Goal: Transaction & Acquisition: Purchase product/service

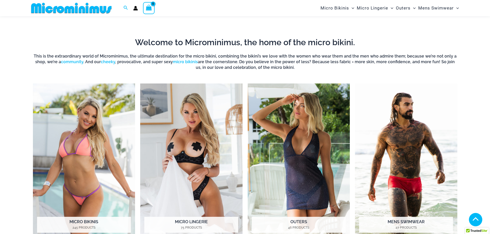
scroll to position [433, 0]
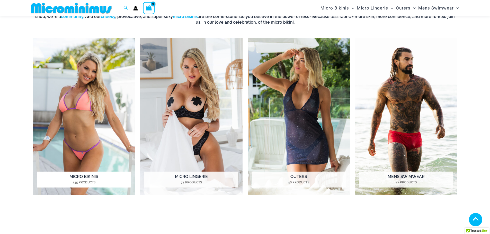
click at [72, 177] on h2 "Micro Bikinis 245 Products" at bounding box center [84, 180] width 94 height 16
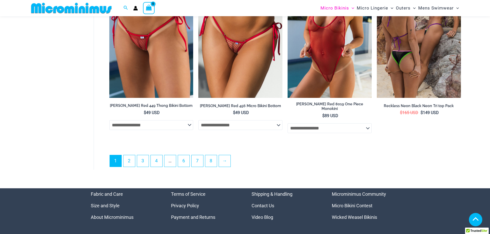
scroll to position [1465, 0]
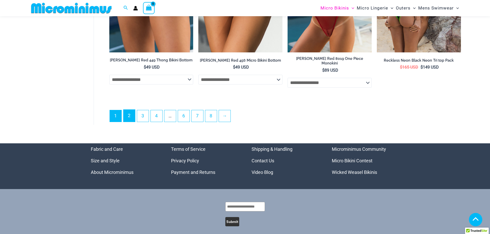
click at [129, 111] on link "2" at bounding box center [130, 116] width 12 height 12
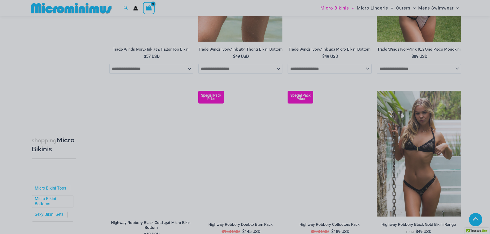
scroll to position [1028, 0]
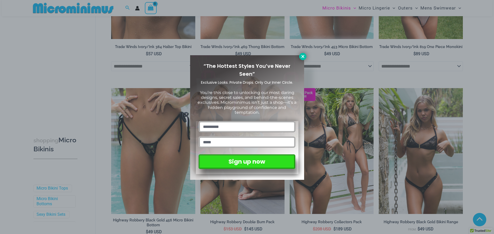
click at [304, 55] on icon at bounding box center [303, 56] width 5 height 5
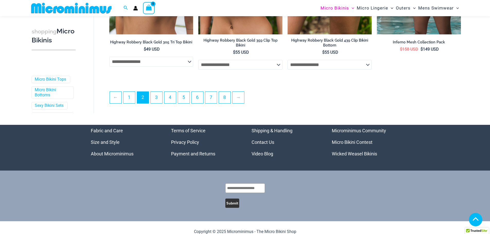
scroll to position [1388, 0]
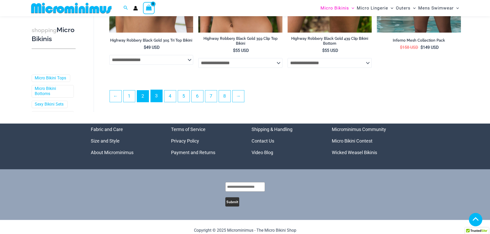
click at [156, 102] on link "3" at bounding box center [157, 96] width 12 height 12
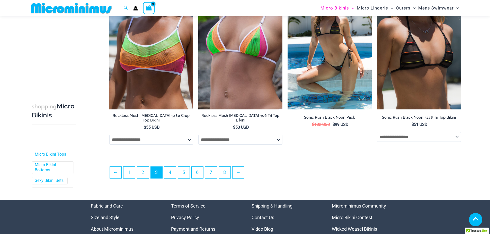
scroll to position [1359, 0]
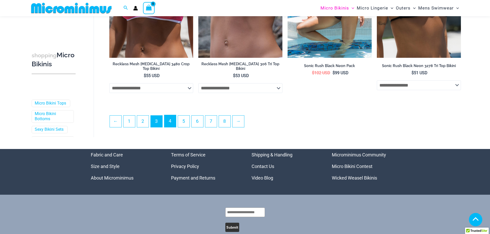
click at [171, 121] on link "4" at bounding box center [170, 121] width 12 height 12
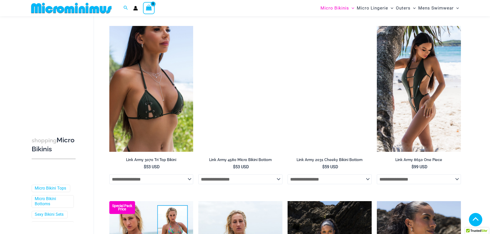
scroll to position [511, 0]
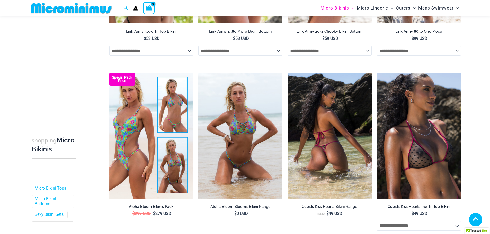
click at [331, 143] on img at bounding box center [330, 136] width 84 height 126
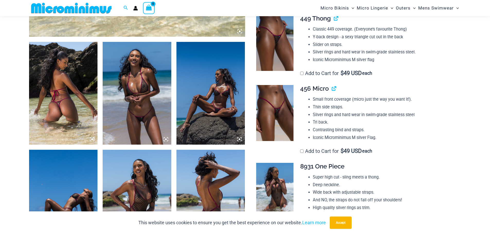
scroll to position [335, 0]
click at [277, 117] on img at bounding box center [274, 113] width 37 height 56
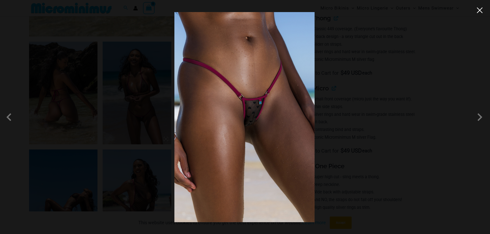
click at [481, 7] on button "Close" at bounding box center [480, 10] width 8 height 8
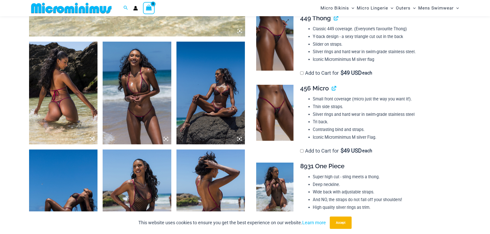
click at [273, 47] on img at bounding box center [274, 43] width 37 height 56
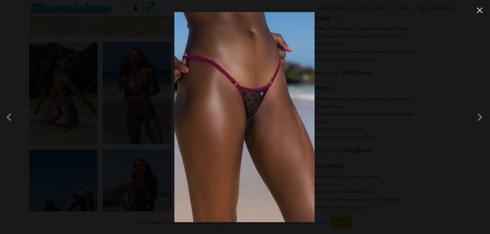
click at [483, 11] on button "Close" at bounding box center [480, 10] width 8 height 8
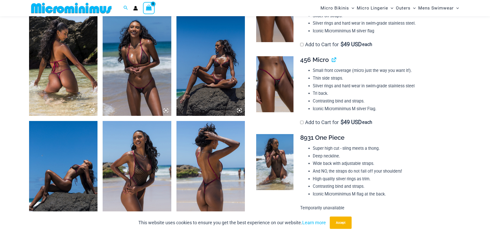
scroll to position [412, 0]
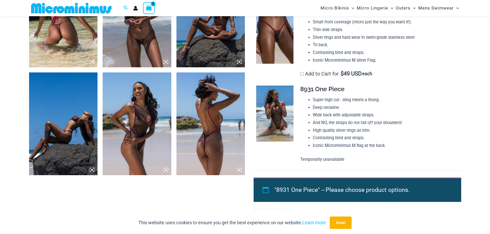
click at [165, 169] on icon at bounding box center [166, 170] width 5 height 5
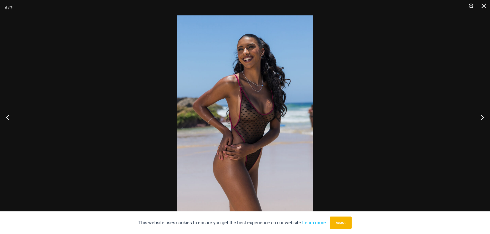
click at [470, 6] on button "Zoom" at bounding box center [469, 7] width 13 height 15
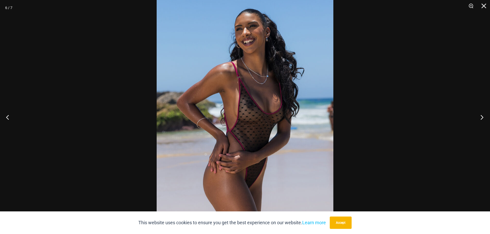
click at [484, 118] on button "Next" at bounding box center [480, 117] width 19 height 26
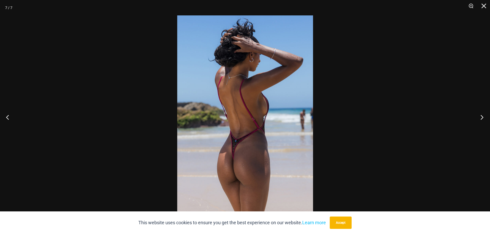
click at [484, 118] on button "Next" at bounding box center [480, 117] width 19 height 26
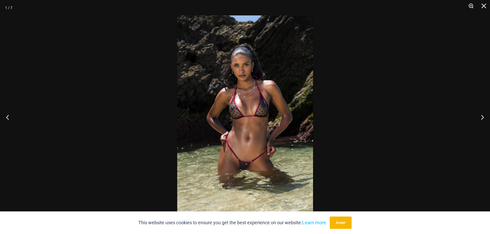
click at [471, 5] on button "Zoom" at bounding box center [469, 7] width 13 height 15
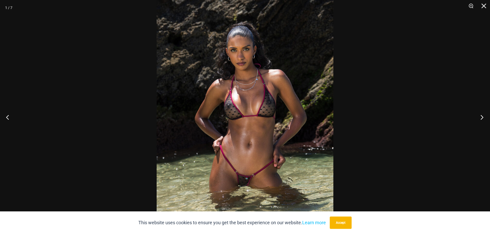
click at [480, 117] on button "Next" at bounding box center [480, 117] width 19 height 26
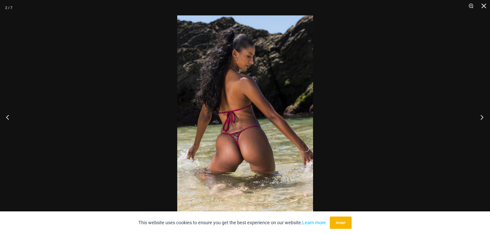
click at [480, 117] on button "Next" at bounding box center [480, 117] width 19 height 26
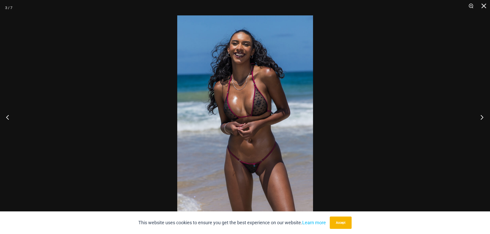
click at [480, 117] on button "Next" at bounding box center [480, 117] width 19 height 26
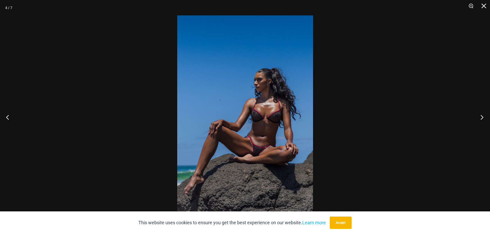
click at [480, 117] on button "Next" at bounding box center [480, 117] width 19 height 26
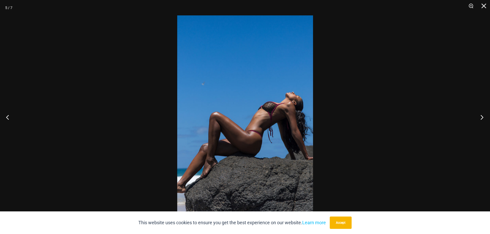
click at [480, 117] on button "Next" at bounding box center [480, 117] width 19 height 26
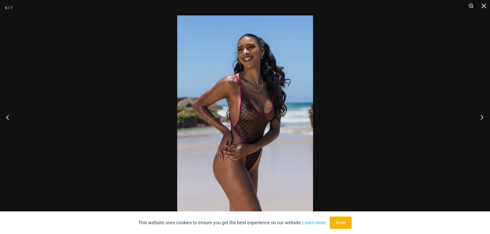
click at [480, 117] on button "Next" at bounding box center [480, 117] width 19 height 26
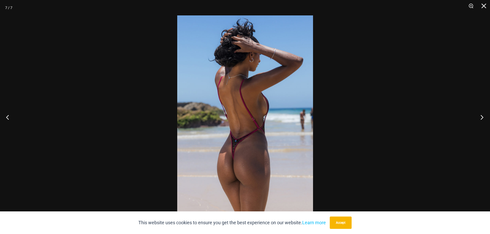
click at [480, 117] on button "Next" at bounding box center [480, 117] width 19 height 26
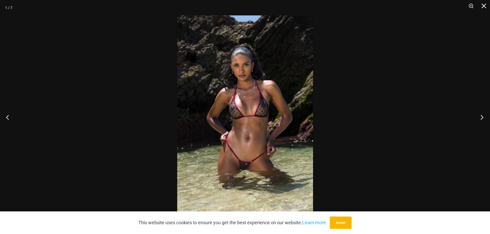
click at [480, 117] on button "Next" at bounding box center [480, 117] width 19 height 26
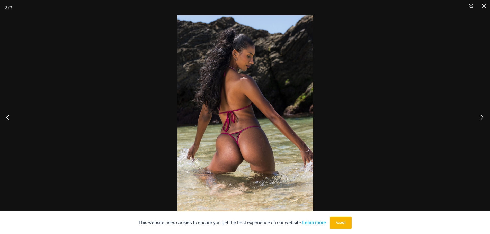
click at [480, 117] on button "Next" at bounding box center [480, 117] width 19 height 26
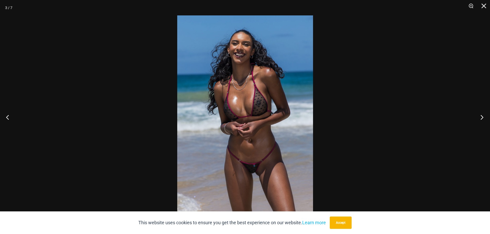
click at [480, 117] on button "Next" at bounding box center [480, 117] width 19 height 26
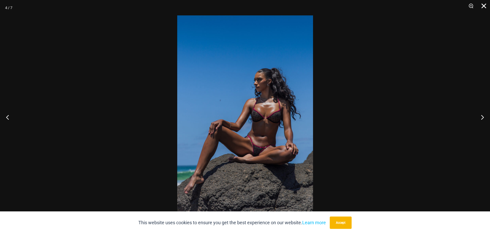
click at [484, 8] on button "Close" at bounding box center [482, 7] width 13 height 15
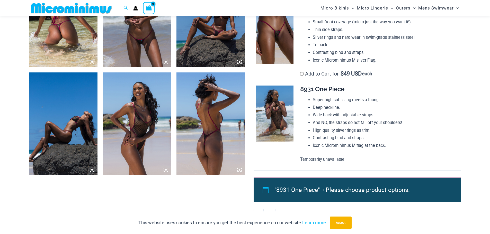
scroll to position [489, 0]
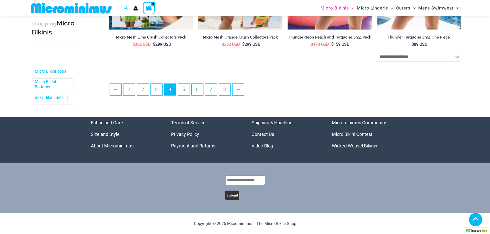
scroll to position [1371, 0]
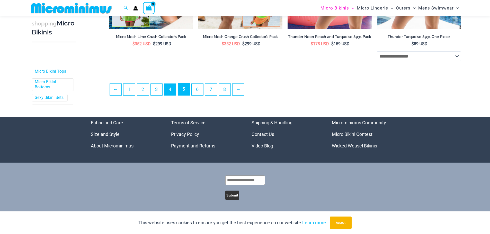
click at [188, 90] on link "5" at bounding box center [184, 89] width 12 height 12
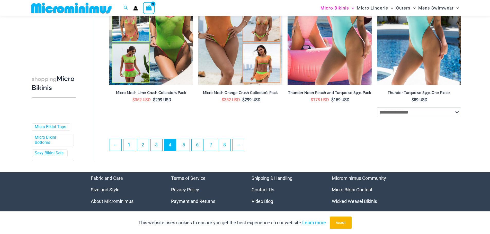
scroll to position [1243, 0]
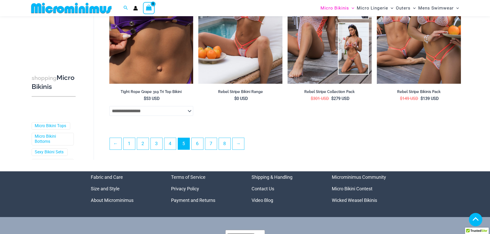
scroll to position [1334, 0]
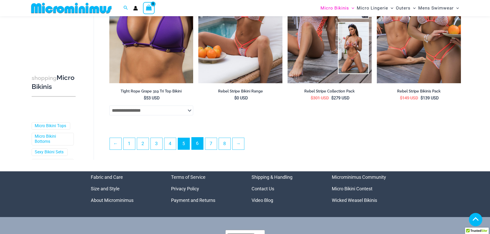
click at [198, 140] on link "6" at bounding box center [198, 144] width 12 height 12
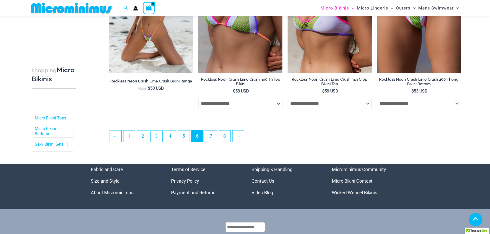
scroll to position [1359, 0]
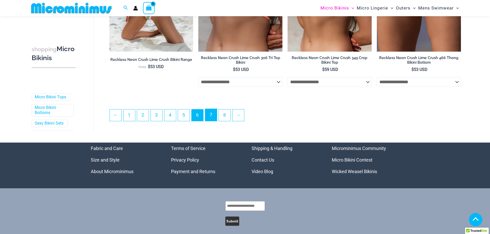
click at [214, 115] on link "7" at bounding box center [211, 115] width 12 height 12
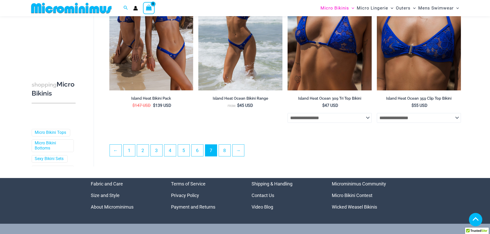
scroll to position [1385, 0]
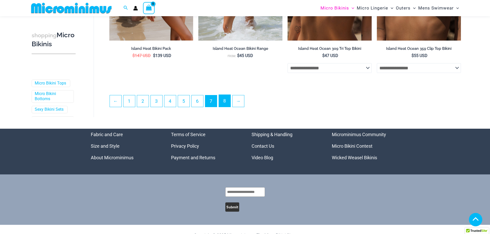
click at [223, 105] on link "8" at bounding box center [225, 101] width 12 height 12
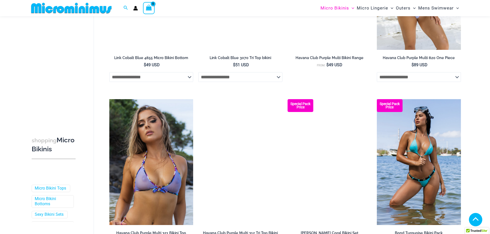
scroll to position [665, 0]
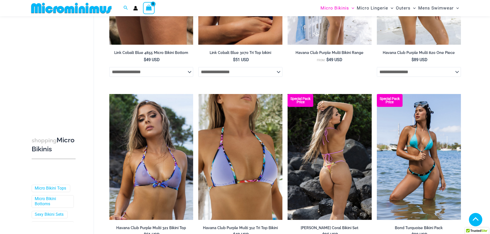
click at [337, 170] on img at bounding box center [330, 157] width 84 height 126
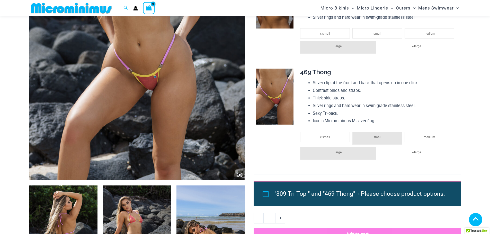
scroll to position [201, 0]
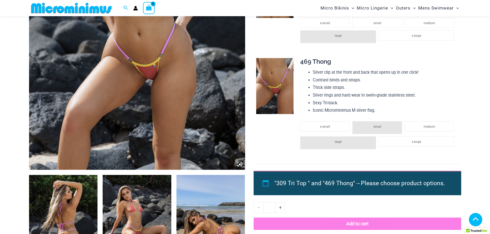
click at [241, 165] on icon at bounding box center [240, 164] width 5 height 5
click at [239, 163] on icon at bounding box center [238, 163] width 1 height 1
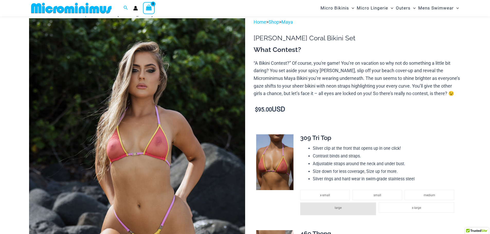
scroll to position [21, 0]
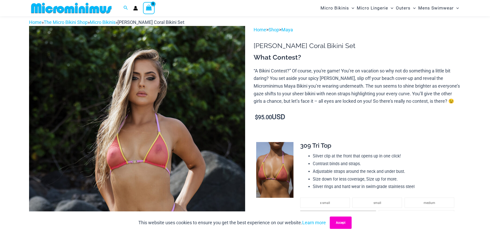
click at [349, 226] on button "Accept" at bounding box center [341, 223] width 22 height 12
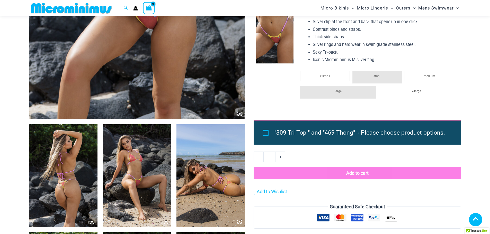
scroll to position [252, 0]
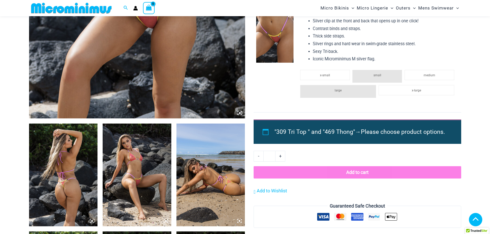
click at [92, 222] on icon at bounding box center [92, 222] width 2 height 2
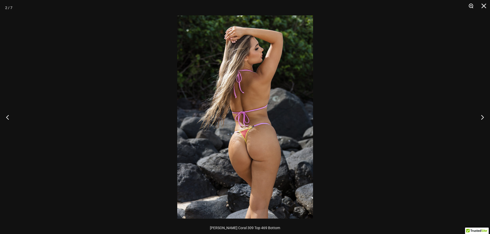
click at [473, 5] on button "Zoom" at bounding box center [469, 7] width 13 height 15
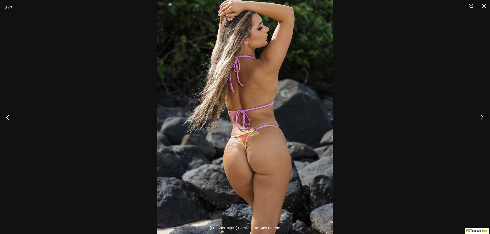
click at [483, 118] on button "Next" at bounding box center [480, 117] width 19 height 26
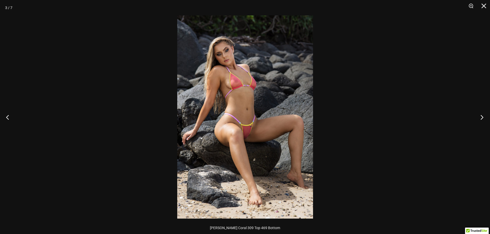
click at [483, 118] on button "Next" at bounding box center [480, 117] width 19 height 26
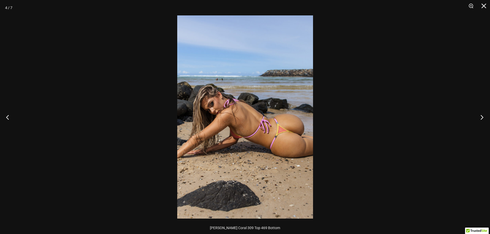
click at [483, 118] on button "Next" at bounding box center [480, 117] width 19 height 26
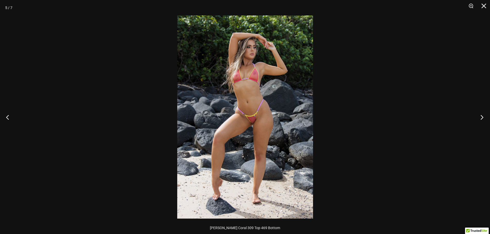
click at [483, 118] on button "Next" at bounding box center [480, 117] width 19 height 26
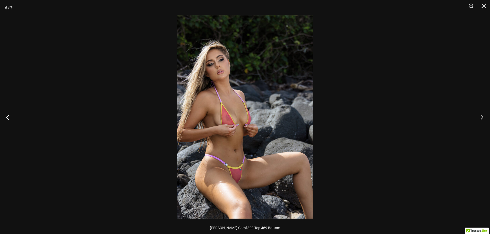
click at [483, 118] on button "Next" at bounding box center [480, 117] width 19 height 26
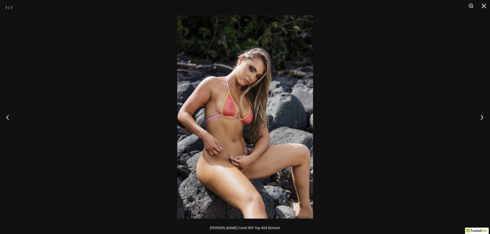
click at [483, 118] on button "Next" at bounding box center [480, 117] width 19 height 26
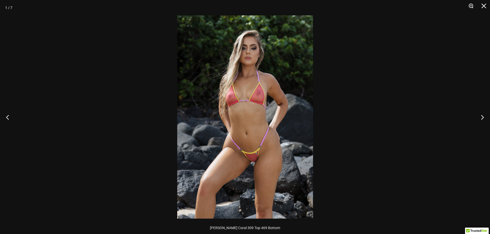
click at [470, 5] on button "Zoom" at bounding box center [469, 7] width 13 height 15
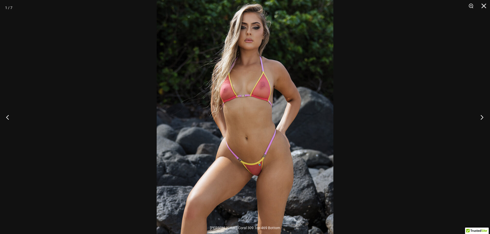
click at [481, 118] on button "Next" at bounding box center [480, 117] width 19 height 26
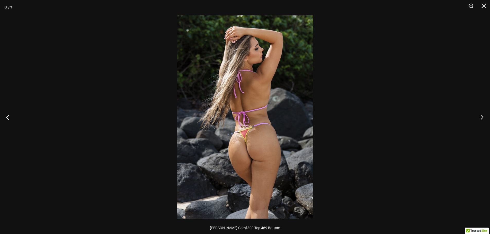
click at [481, 118] on button "Next" at bounding box center [480, 117] width 19 height 26
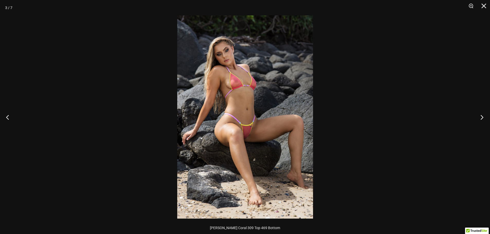
click at [481, 118] on button "Next" at bounding box center [480, 117] width 19 height 26
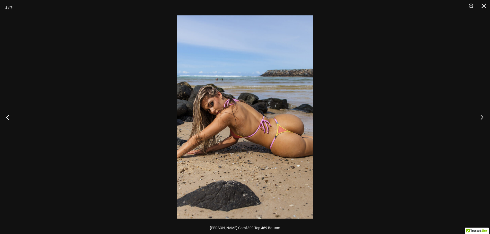
click at [481, 118] on button "Next" at bounding box center [480, 117] width 19 height 26
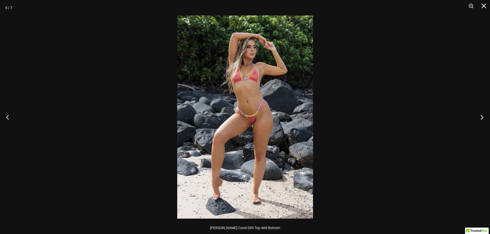
click at [481, 118] on button "Next" at bounding box center [480, 117] width 19 height 26
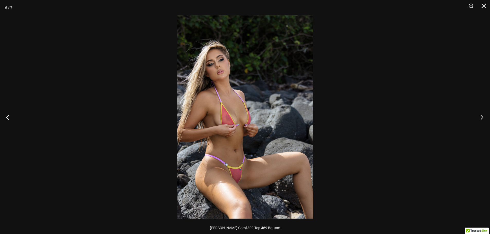
click at [481, 118] on button "Next" at bounding box center [480, 117] width 19 height 26
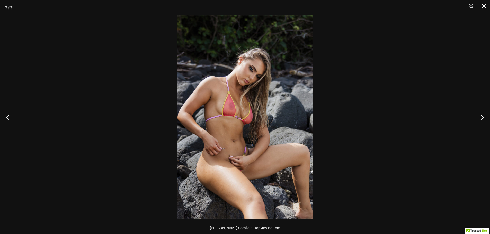
click at [484, 6] on button "Close" at bounding box center [482, 7] width 13 height 15
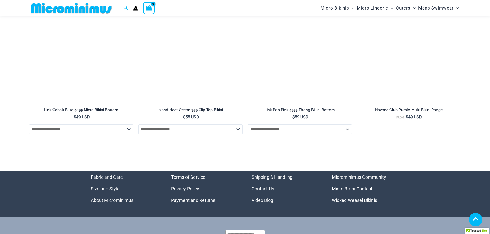
scroll to position [1436, 0]
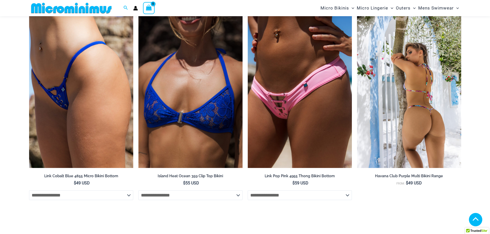
click at [431, 99] on img at bounding box center [409, 90] width 104 height 156
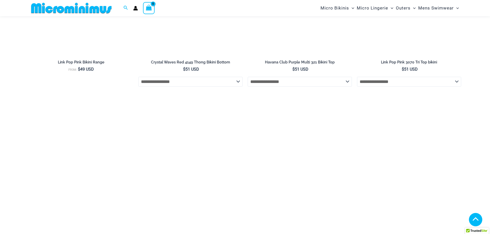
scroll to position [889, 0]
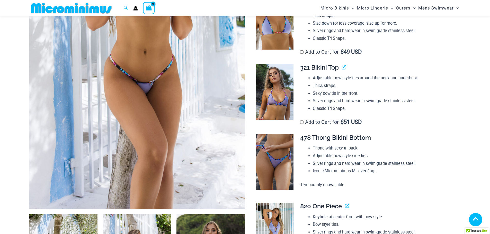
scroll to position [176, 0]
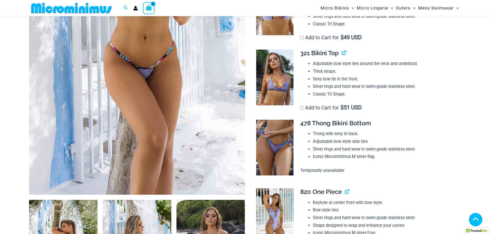
click at [239, 190] on icon at bounding box center [240, 190] width 2 height 2
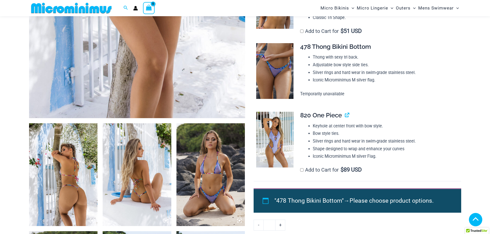
scroll to position [253, 0]
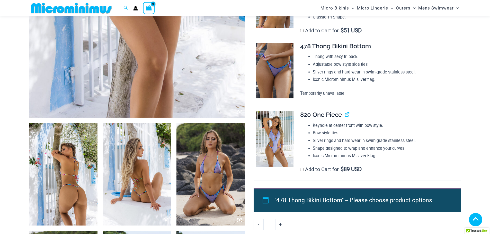
click at [65, 184] on img at bounding box center [63, 174] width 69 height 103
click at [92, 222] on icon at bounding box center [92, 220] width 5 height 5
click at [91, 221] on icon at bounding box center [92, 220] width 5 height 5
click at [91, 218] on icon at bounding box center [92, 220] width 5 height 5
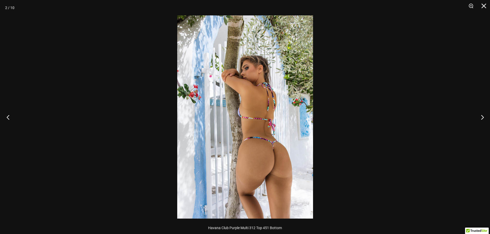
click at [10, 118] on button "Previous" at bounding box center [9, 117] width 19 height 26
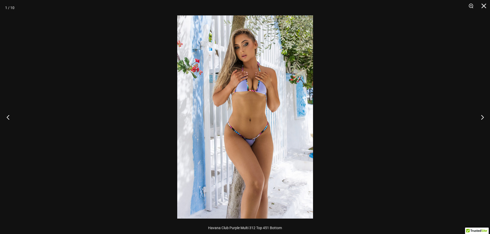
click at [10, 118] on button "Previous" at bounding box center [9, 117] width 19 height 26
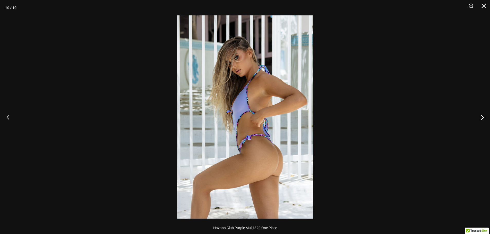
click at [10, 118] on button "Previous" at bounding box center [9, 117] width 19 height 26
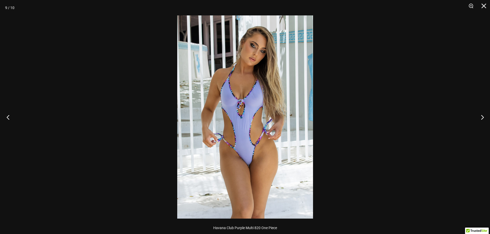
click at [10, 117] on button "Previous" at bounding box center [9, 117] width 19 height 26
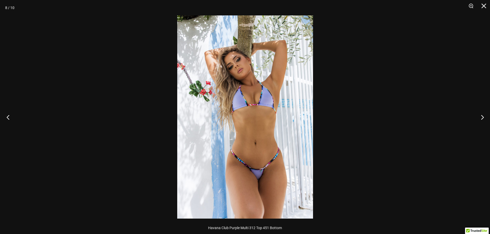
click at [10, 117] on button "Previous" at bounding box center [9, 117] width 19 height 26
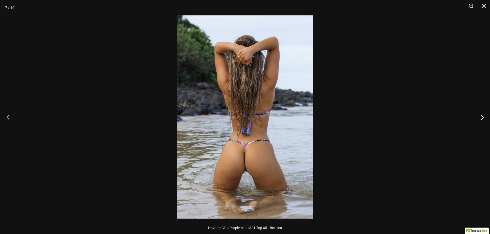
click at [10, 117] on button "Previous" at bounding box center [9, 117] width 19 height 26
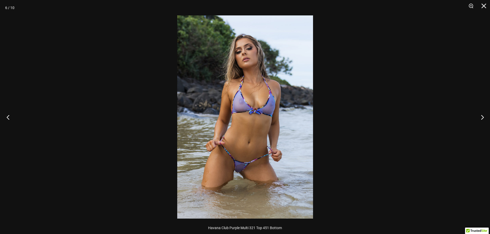
click at [10, 117] on button "Previous" at bounding box center [9, 117] width 19 height 26
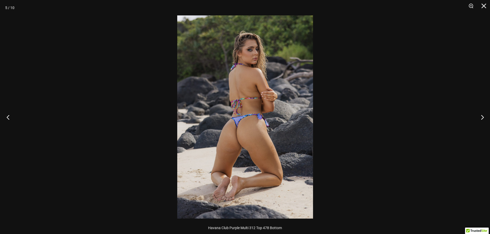
click at [10, 117] on button "Previous" at bounding box center [9, 117] width 19 height 26
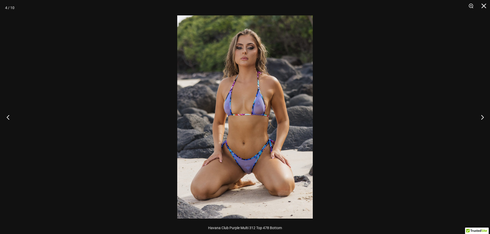
click at [10, 117] on button "Previous" at bounding box center [9, 117] width 19 height 26
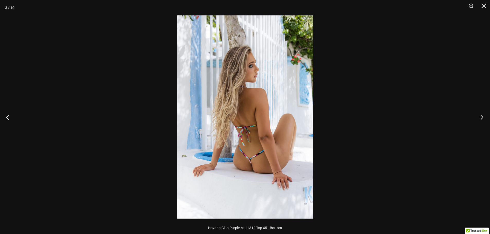
click at [480, 115] on button "Next" at bounding box center [480, 117] width 19 height 26
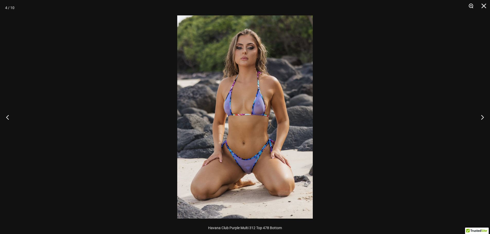
click at [470, 5] on button "Zoom" at bounding box center [469, 7] width 13 height 15
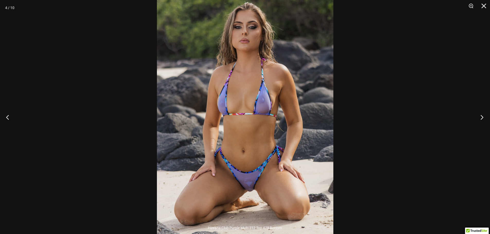
click at [480, 119] on button "Next" at bounding box center [480, 117] width 19 height 26
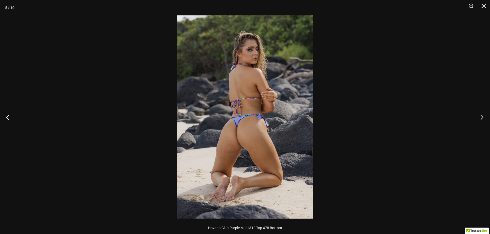
click at [480, 119] on button "Next" at bounding box center [480, 117] width 19 height 26
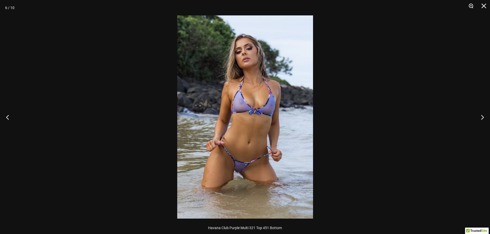
click at [470, 7] on button "Zoom" at bounding box center [469, 7] width 13 height 15
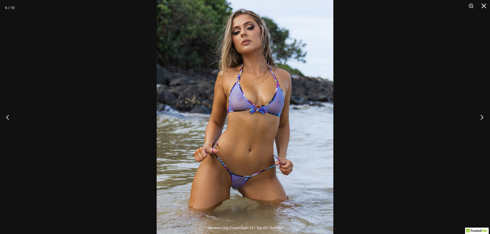
click at [480, 120] on button "Next" at bounding box center [480, 117] width 19 height 26
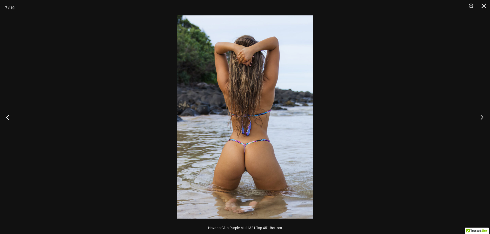
click at [480, 120] on button "Next" at bounding box center [480, 117] width 19 height 26
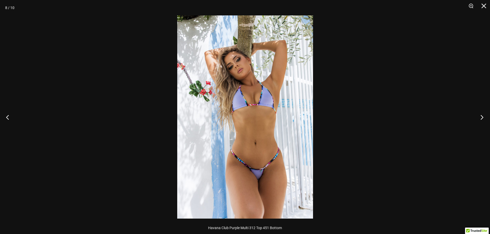
click at [480, 120] on button "Next" at bounding box center [480, 117] width 19 height 26
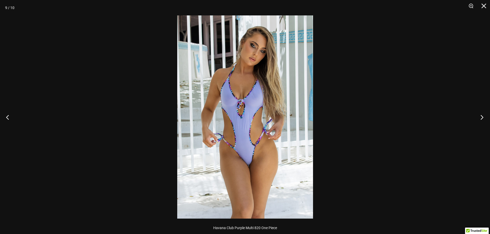
click at [480, 120] on button "Next" at bounding box center [480, 117] width 19 height 26
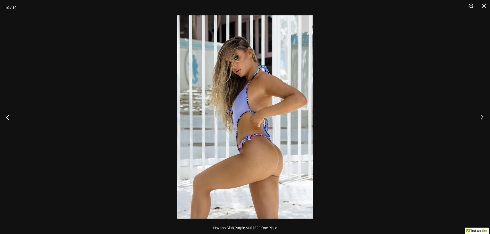
click at [480, 120] on button "Next" at bounding box center [480, 117] width 19 height 26
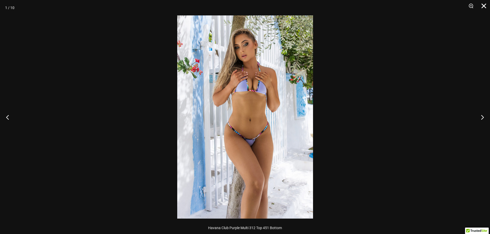
click at [484, 6] on button "Close" at bounding box center [482, 7] width 13 height 15
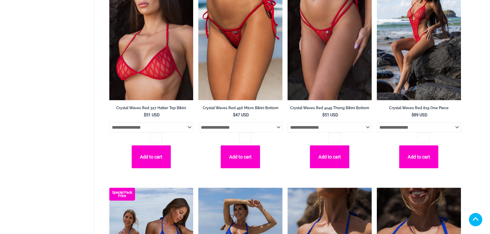
scroll to position [1344, 0]
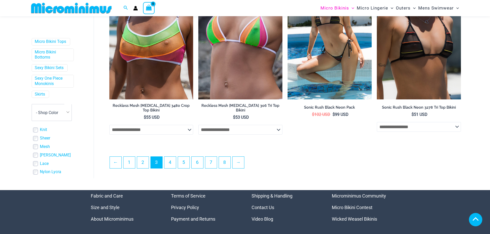
scroll to position [1126, 0]
